Goal: Information Seeking & Learning: Learn about a topic

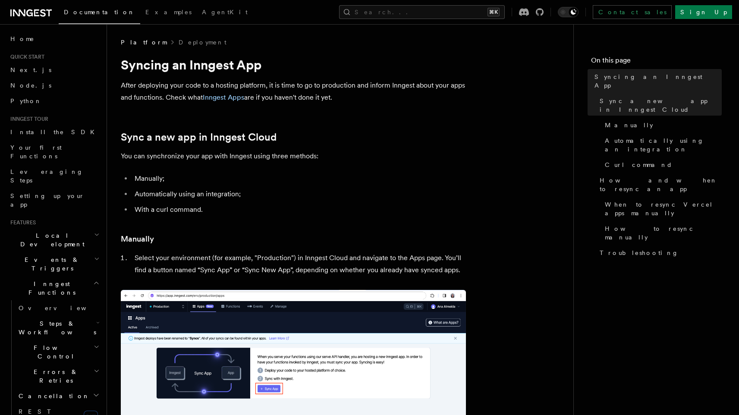
click at [97, 11] on span "Documentation" at bounding box center [99, 12] width 71 height 7
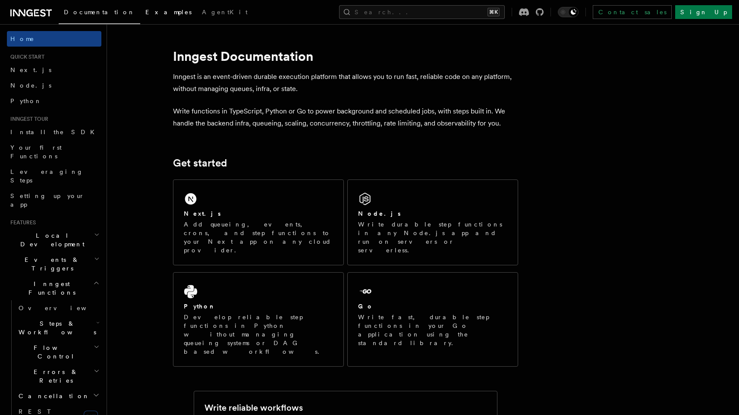
click at [140, 19] on link "Examples" at bounding box center [168, 13] width 57 height 21
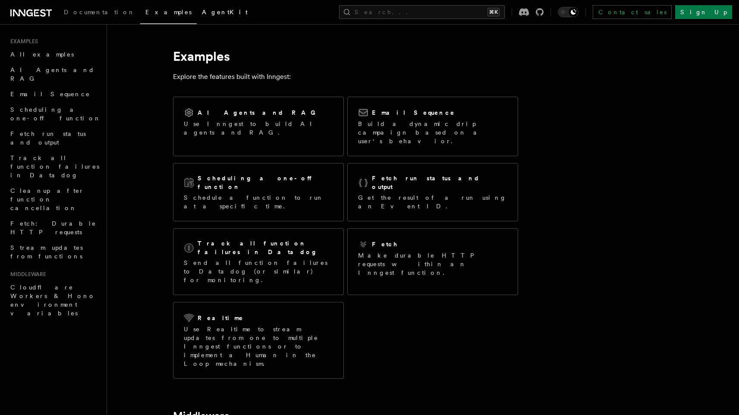
click at [202, 15] on span "AgentKit" at bounding box center [225, 12] width 46 height 7
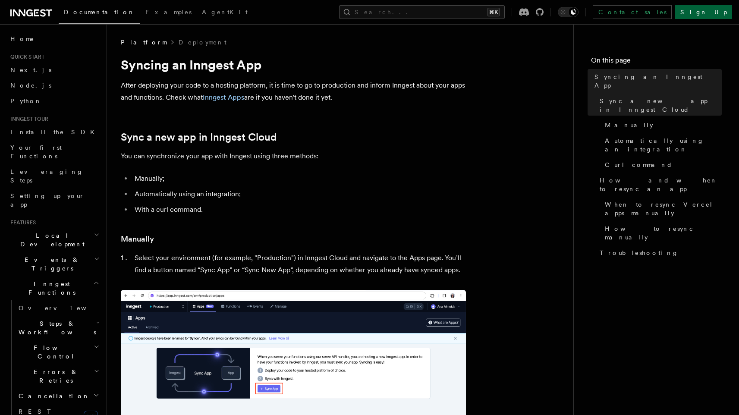
click at [720, 16] on link "Sign Up" at bounding box center [703, 12] width 57 height 14
